Goal: Task Accomplishment & Management: Use online tool/utility

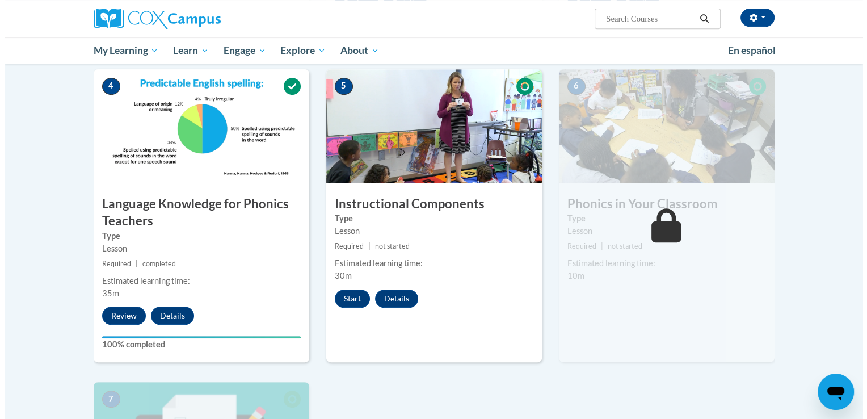
scroll to position [567, 0]
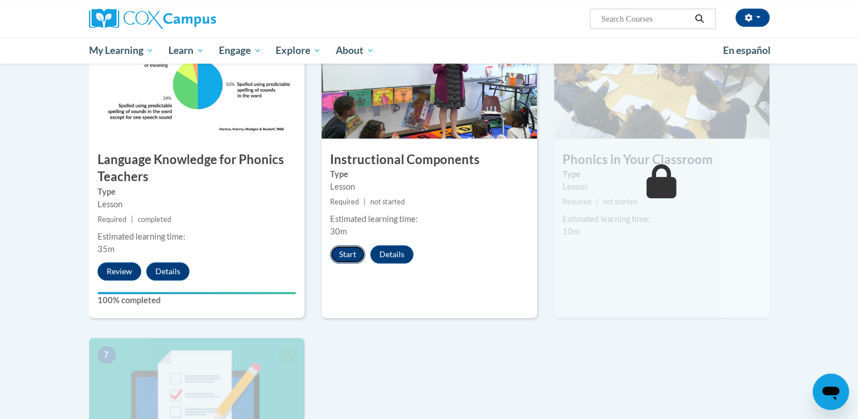
click at [352, 257] on button "Start" at bounding box center [347, 254] width 35 height 18
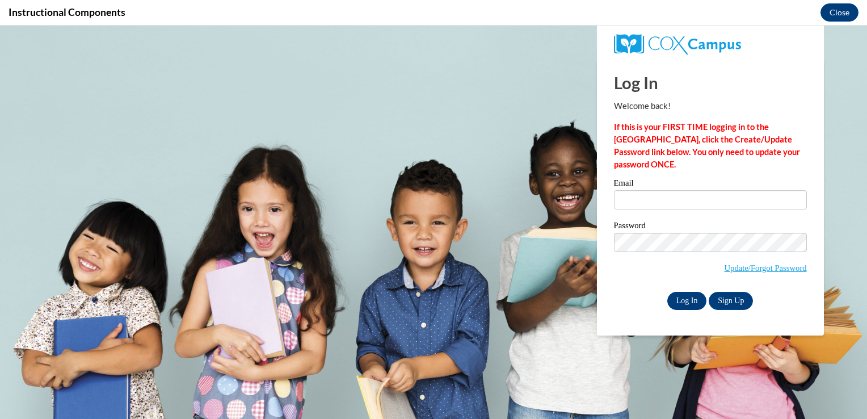
scroll to position [0, 0]
type input "[EMAIL_ADDRESS][DOMAIN_NAME]"
click at [674, 306] on input "Log In" at bounding box center [687, 301] width 40 height 18
